Goal: Navigation & Orientation: Find specific page/section

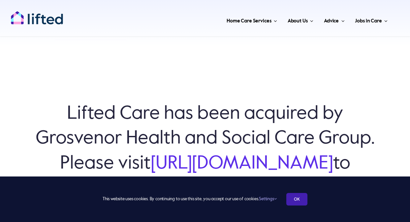
click at [298, 198] on link "OK" at bounding box center [296, 199] width 21 height 13
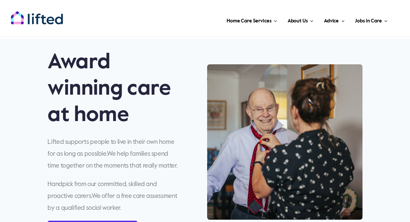
scroll to position [128, 0]
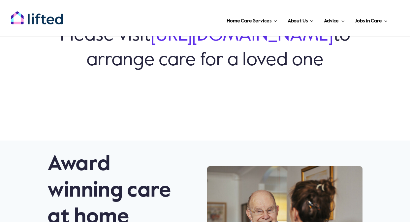
click at [210, 45] on link "https://www.grosvenorhsc.co.uk/" at bounding box center [242, 35] width 182 height 18
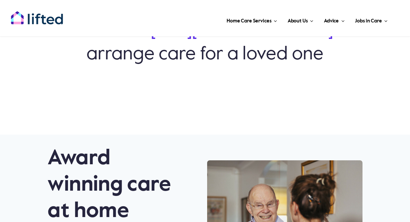
scroll to position [134, 0]
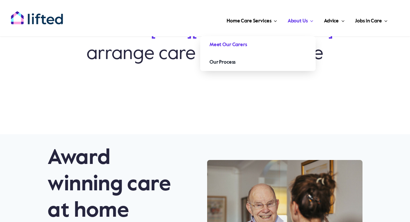
click at [236, 44] on span "Meet Our Carers" at bounding box center [229, 45] width 38 height 11
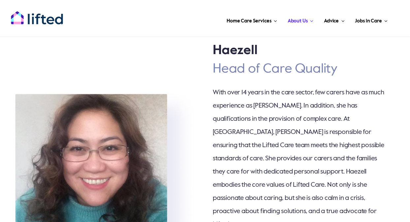
scroll to position [844, 0]
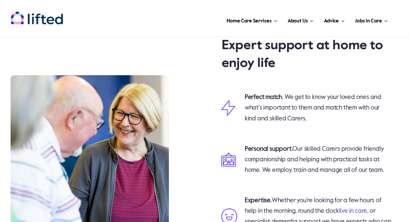
scroll to position [869, 0]
